Goal: Entertainment & Leisure: Consume media (video, audio)

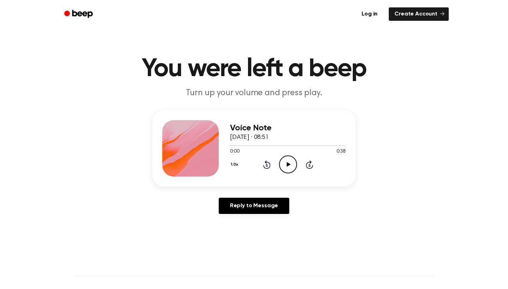
click at [289, 167] on icon "Play Audio" at bounding box center [288, 165] width 18 height 18
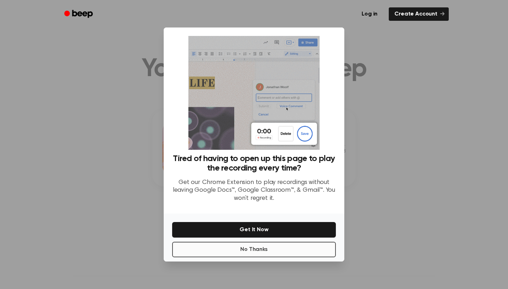
click at [251, 252] on button "No Thanks" at bounding box center [254, 250] width 164 height 16
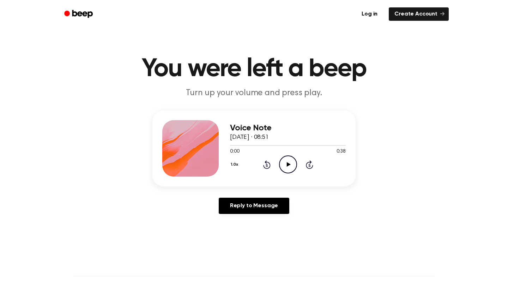
click at [286, 167] on icon "Play Audio" at bounding box center [288, 165] width 18 height 18
click at [267, 164] on icon at bounding box center [266, 164] width 7 height 8
click at [286, 164] on icon at bounding box center [287, 164] width 3 height 5
click at [265, 160] on icon "Rewind 5 seconds" at bounding box center [267, 164] width 8 height 9
click at [283, 165] on icon "Play Audio" at bounding box center [288, 165] width 18 height 18
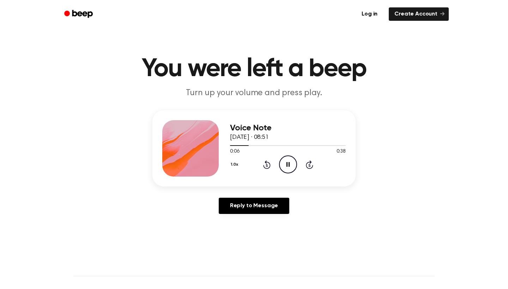
click at [283, 165] on icon "Pause Audio" at bounding box center [288, 165] width 18 height 18
click at [287, 158] on icon "Play Audio" at bounding box center [288, 165] width 18 height 18
click at [264, 165] on icon "Rewind 5 seconds" at bounding box center [267, 164] width 8 height 9
click at [289, 166] on icon at bounding box center [287, 164] width 3 height 5
click at [286, 161] on icon "Play Audio" at bounding box center [288, 165] width 18 height 18
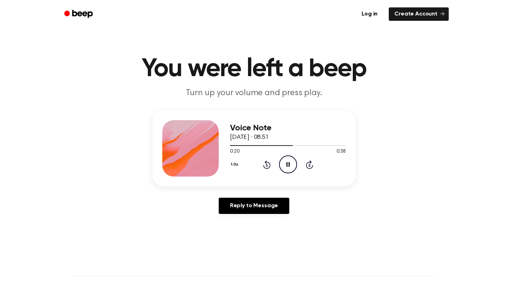
click at [286, 161] on icon "Pause Audio" at bounding box center [288, 165] width 18 height 18
click at [283, 163] on icon "Play Audio" at bounding box center [288, 165] width 18 height 18
click at [283, 163] on icon "Pause Audio" at bounding box center [288, 165] width 18 height 18
click at [289, 164] on icon at bounding box center [288, 164] width 4 height 5
click at [289, 164] on icon at bounding box center [287, 164] width 3 height 5
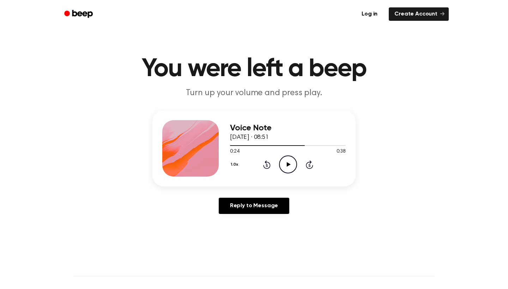
click at [267, 165] on icon at bounding box center [267, 165] width 2 height 3
click at [283, 165] on icon "Play Audio" at bounding box center [288, 165] width 18 height 18
click at [283, 165] on icon "Pause Audio" at bounding box center [288, 165] width 18 height 18
click at [288, 164] on icon at bounding box center [288, 164] width 4 height 5
click at [266, 166] on icon at bounding box center [267, 165] width 2 height 3
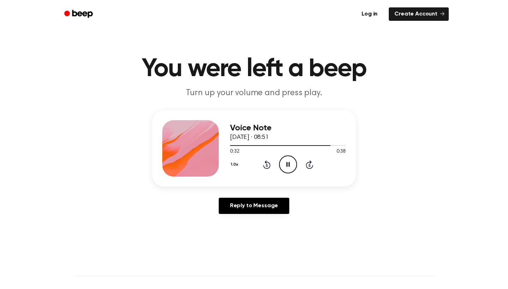
click at [266, 168] on icon "Rewind 5 seconds" at bounding box center [267, 164] width 8 height 9
click at [289, 160] on icon "Pause Audio" at bounding box center [288, 165] width 18 height 18
click at [293, 164] on icon "Play Audio" at bounding box center [288, 165] width 18 height 18
click at [293, 164] on icon "Pause Audio" at bounding box center [288, 165] width 18 height 18
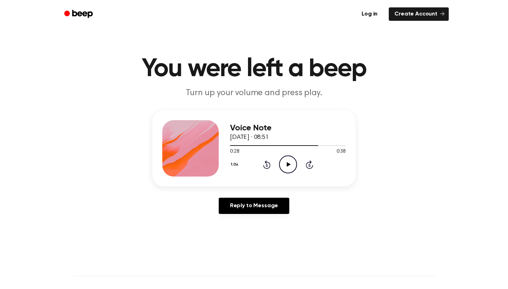
click at [289, 159] on icon "Play Audio" at bounding box center [288, 165] width 18 height 18
click at [289, 159] on icon "Pause Audio" at bounding box center [288, 165] width 18 height 18
click at [290, 165] on icon "Play Audio" at bounding box center [288, 165] width 18 height 18
click at [290, 165] on icon "Pause Audio" at bounding box center [288, 165] width 18 height 18
click at [290, 164] on icon "Play Audio" at bounding box center [288, 165] width 18 height 18
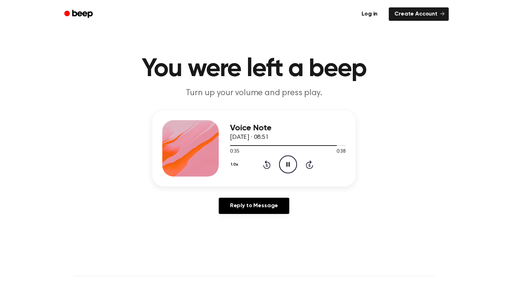
click at [290, 164] on icon "Pause Audio" at bounding box center [288, 165] width 18 height 18
click at [268, 167] on icon "Rewind 5 seconds" at bounding box center [267, 164] width 8 height 9
click at [289, 168] on icon "Play Audio" at bounding box center [288, 165] width 18 height 18
click at [289, 167] on icon "Pause Audio" at bounding box center [288, 165] width 18 height 18
click at [285, 166] on icon "Play Audio" at bounding box center [288, 165] width 18 height 18
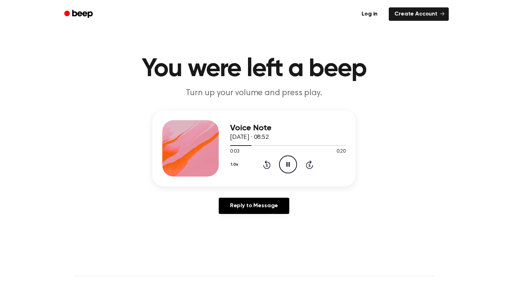
click at [272, 166] on div "1.0x Rewind 5 seconds Pause Audio Skip 5 seconds" at bounding box center [288, 165] width 116 height 18
click at [267, 165] on icon "Rewind 5 seconds" at bounding box center [267, 164] width 8 height 9
click at [286, 168] on icon "Pause Audio" at bounding box center [288, 165] width 18 height 18
click at [289, 164] on icon at bounding box center [288, 164] width 4 height 5
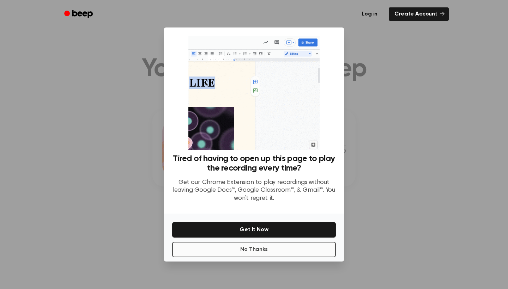
click at [280, 249] on button "No Thanks" at bounding box center [254, 250] width 164 height 16
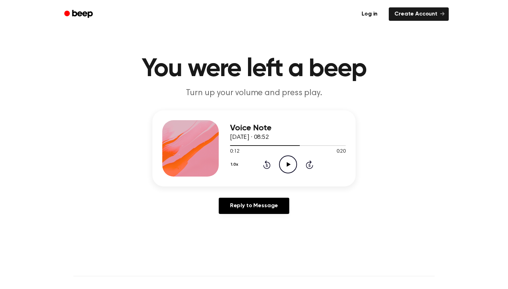
click at [267, 164] on icon at bounding box center [266, 164] width 7 height 8
click at [285, 164] on icon "Play Audio" at bounding box center [288, 165] width 18 height 18
click at [285, 164] on icon "Pause Audio" at bounding box center [288, 165] width 18 height 18
click at [286, 168] on icon "Play Audio" at bounding box center [288, 165] width 18 height 18
click at [286, 168] on icon "Pause Audio" at bounding box center [288, 165] width 18 height 18
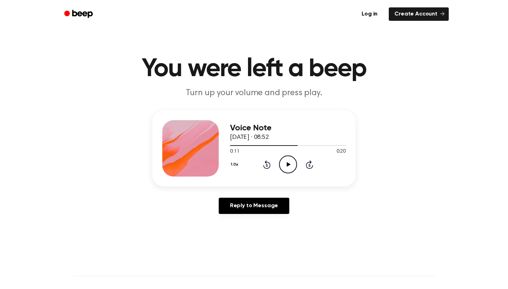
click at [284, 160] on icon "Play Audio" at bounding box center [288, 165] width 18 height 18
click at [271, 166] on div "1.0x Rewind 5 seconds Pause Audio Skip 5 seconds" at bounding box center [288, 165] width 116 height 18
click at [268, 166] on icon "Rewind 5 seconds" at bounding box center [267, 164] width 8 height 9
click at [288, 162] on icon "Pause Audio" at bounding box center [288, 165] width 18 height 18
click at [287, 159] on icon "Play Audio" at bounding box center [288, 165] width 18 height 18
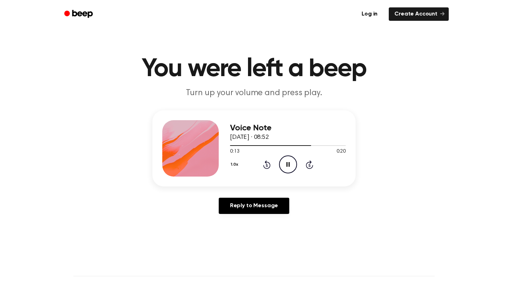
click at [287, 159] on icon "Pause Audio" at bounding box center [288, 165] width 18 height 18
click at [289, 159] on icon "Play Audio" at bounding box center [288, 165] width 18 height 18
click at [292, 160] on icon "Pause Audio" at bounding box center [288, 165] width 18 height 18
click at [290, 160] on icon "Play Audio" at bounding box center [288, 165] width 18 height 18
click at [269, 166] on icon "Rewind 5 seconds" at bounding box center [267, 164] width 8 height 9
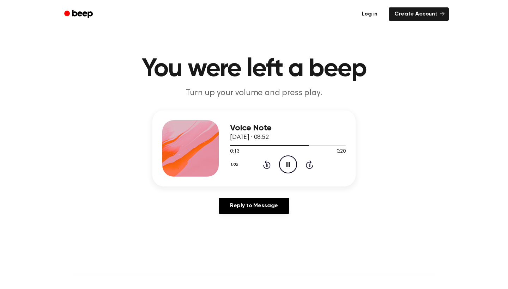
click at [287, 166] on icon "Pause Audio" at bounding box center [288, 165] width 18 height 18
click at [287, 166] on icon at bounding box center [288, 164] width 4 height 5
click at [287, 166] on icon "Pause Audio" at bounding box center [288, 165] width 18 height 18
click at [268, 167] on icon "Rewind 5 seconds" at bounding box center [267, 164] width 8 height 9
click at [287, 166] on icon at bounding box center [288, 164] width 4 height 5
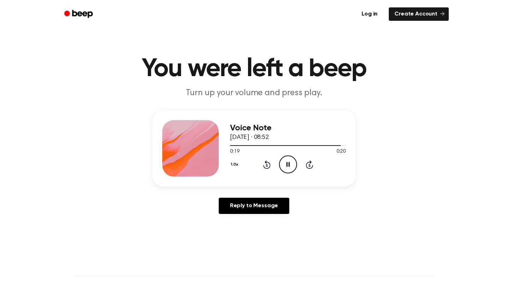
click at [287, 166] on icon at bounding box center [287, 164] width 3 height 5
click at [289, 160] on icon "Play Audio" at bounding box center [288, 165] width 18 height 18
click at [288, 171] on icon "Play Audio" at bounding box center [288, 165] width 18 height 18
click at [288, 171] on icon "Pause Audio" at bounding box center [288, 165] width 18 height 18
click at [288, 171] on icon "Play Audio" at bounding box center [288, 165] width 18 height 18
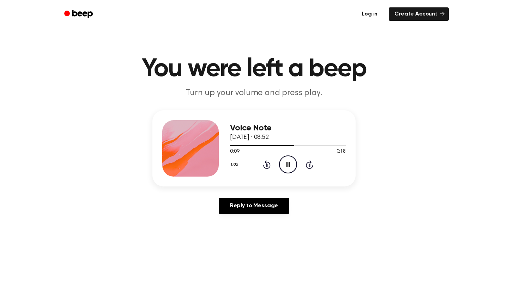
click at [288, 171] on icon "Pause Audio" at bounding box center [288, 165] width 18 height 18
click at [267, 167] on icon "Rewind 5 seconds" at bounding box center [267, 164] width 8 height 9
click at [286, 164] on icon "Play Audio" at bounding box center [288, 165] width 18 height 18
click at [286, 164] on icon "Pause Audio" at bounding box center [288, 165] width 18 height 18
click at [268, 167] on icon "Rewind 5 seconds" at bounding box center [267, 164] width 8 height 9
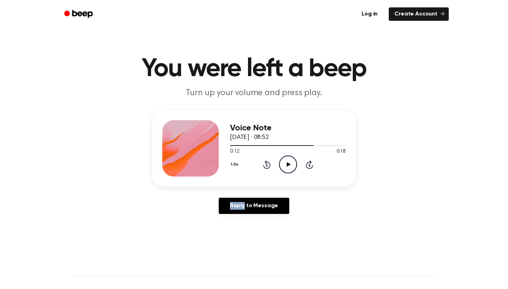
click at [268, 167] on icon "Rewind 5 seconds" at bounding box center [267, 164] width 8 height 9
click at [293, 166] on icon "Play Audio" at bounding box center [288, 165] width 18 height 18
click at [265, 162] on icon at bounding box center [266, 164] width 7 height 8
click at [264, 162] on icon "Rewind 5 seconds" at bounding box center [267, 164] width 8 height 9
click at [290, 166] on icon "Pause Audio" at bounding box center [288, 165] width 18 height 18
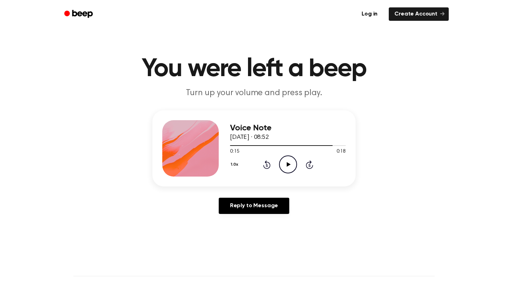
drag, startPoint x: 330, startPoint y: 145, endPoint x: 227, endPoint y: 147, distance: 103.4
click at [227, 147] on div "Voice Note 9 September 2025 · 08:52 0:15 0:18 Your browser does not support the…" at bounding box center [253, 148] width 203 height 76
click at [232, 146] on div at bounding box center [281, 145] width 103 height 1
click at [285, 168] on icon "Play Audio" at bounding box center [288, 165] width 18 height 18
click at [285, 168] on icon "Pause Audio" at bounding box center [288, 165] width 18 height 18
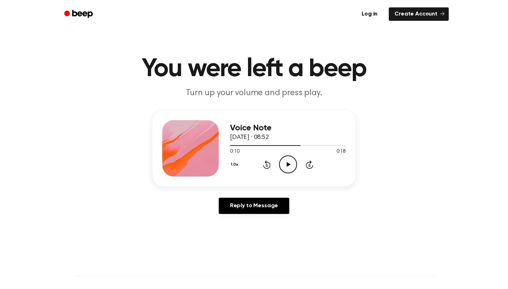
click at [286, 167] on icon "Play Audio" at bounding box center [288, 165] width 18 height 18
click at [291, 166] on icon "Play Audio" at bounding box center [288, 165] width 18 height 18
click at [291, 166] on icon "Pause Audio" at bounding box center [288, 165] width 18 height 18
click at [291, 166] on icon "Play Audio" at bounding box center [288, 165] width 18 height 18
click at [287, 167] on icon at bounding box center [287, 164] width 3 height 5
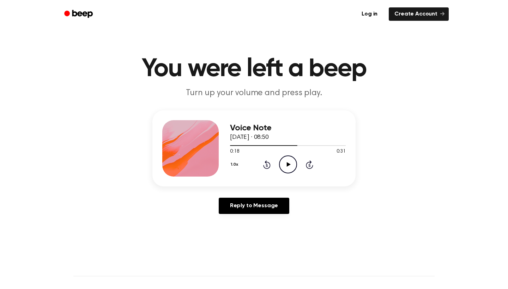
click at [196, 1] on div "Log in Create Account" at bounding box center [253, 14] width 389 height 28
click at [283, 166] on icon "Play Audio" at bounding box center [288, 165] width 18 height 18
click at [283, 166] on icon "Pause Audio" at bounding box center [288, 165] width 18 height 18
click at [290, 160] on icon "Play Audio" at bounding box center [288, 165] width 18 height 18
click at [286, 167] on icon "Pause Audio" at bounding box center [288, 165] width 18 height 18
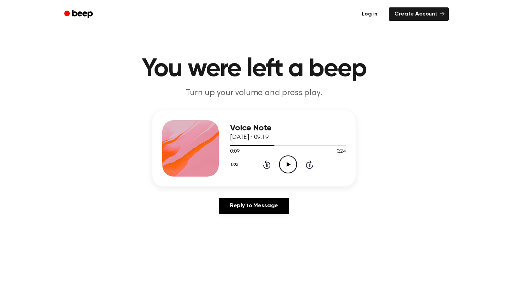
click at [286, 167] on icon "Play Audio" at bounding box center [288, 165] width 18 height 18
click at [288, 166] on icon "Pause Audio" at bounding box center [288, 165] width 18 height 18
